Goal: Task Accomplishment & Management: Use online tool/utility

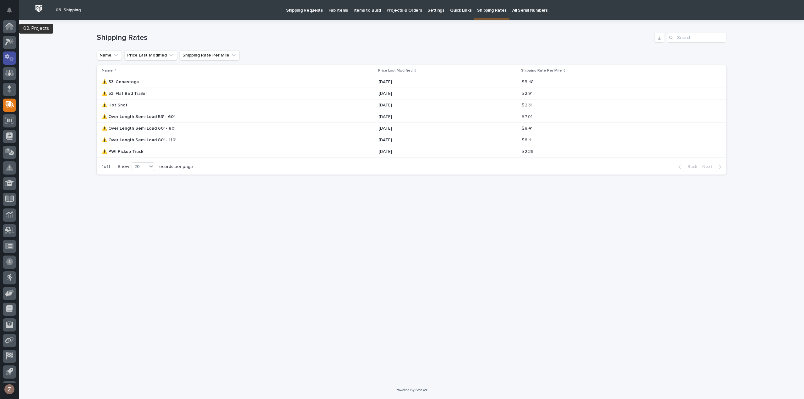
scroll to position [14, 0]
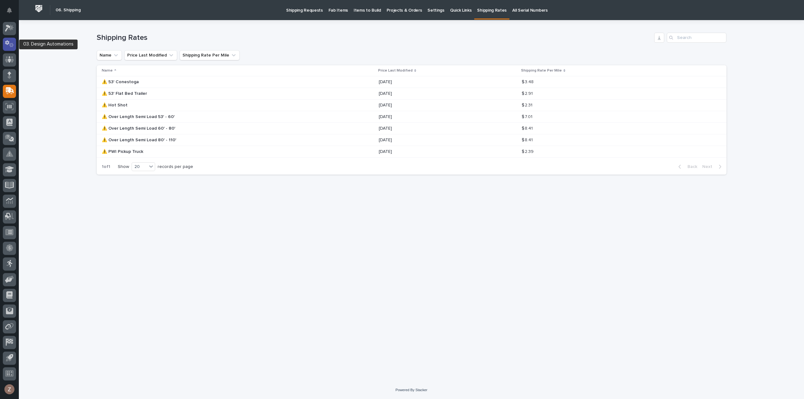
click at [10, 45] on icon at bounding box center [11, 45] width 5 height 4
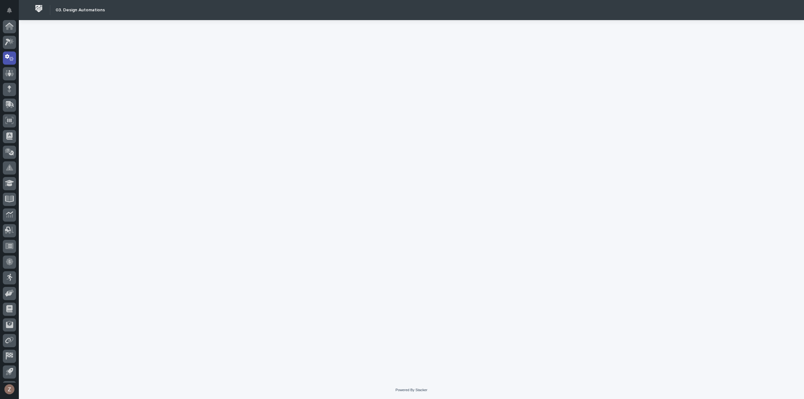
scroll to position [14, 0]
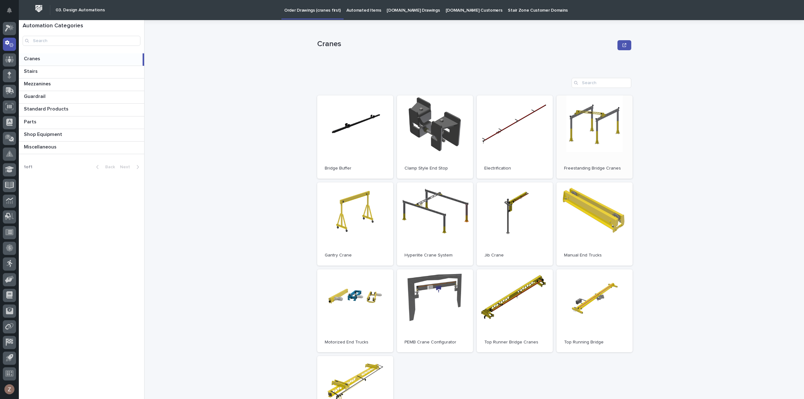
click at [595, 141] on link "Open" at bounding box center [594, 136] width 76 height 83
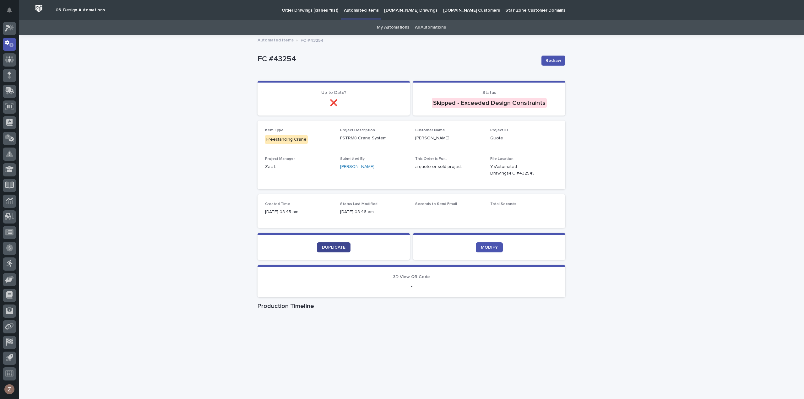
click at [330, 246] on span "DUPLICATE" at bounding box center [334, 247] width 24 height 4
click at [330, 243] on link "DUPLICATE" at bounding box center [334, 247] width 34 height 10
